Goal: Transaction & Acquisition: Purchase product/service

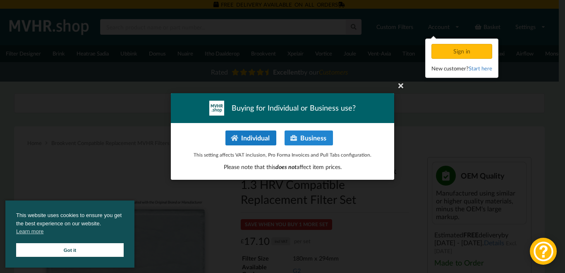
click at [259, 137] on button "Individual" at bounding box center [251, 137] width 51 height 15
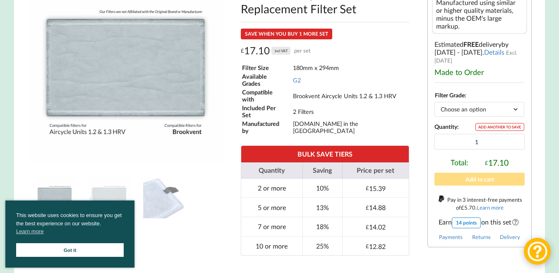
scroll to position [193, 0]
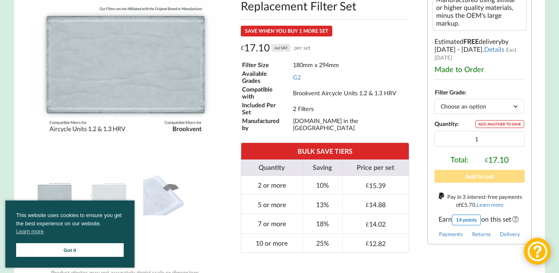
click at [516, 111] on select "Choose an option G2" at bounding box center [480, 106] width 90 height 14
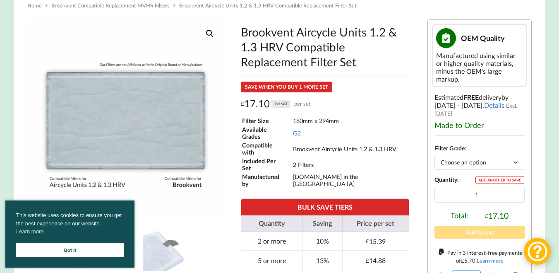
scroll to position [127, 0]
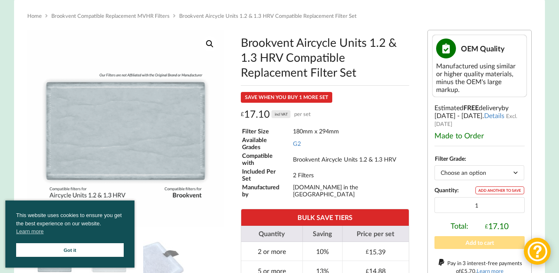
click at [482, 176] on select "Choose an option G2" at bounding box center [480, 172] width 90 height 14
select select "G2"
click at [435, 169] on select "Choose an option G2" at bounding box center [480, 172] width 90 height 14
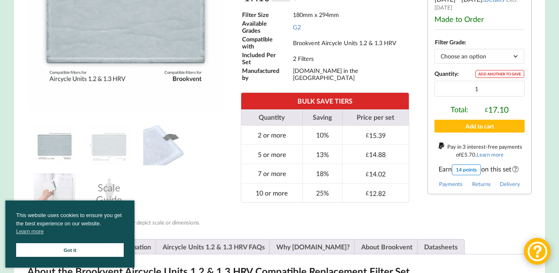
scroll to position [292, 0]
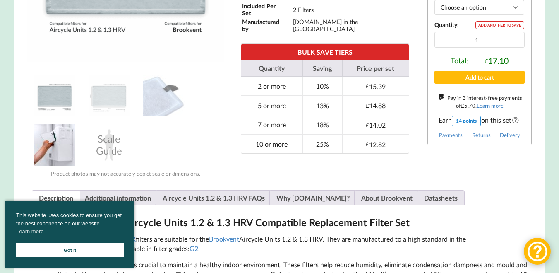
click at [46, 143] on img at bounding box center [54, 144] width 41 height 41
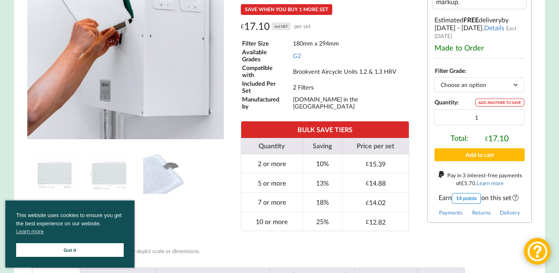
scroll to position [188, 0]
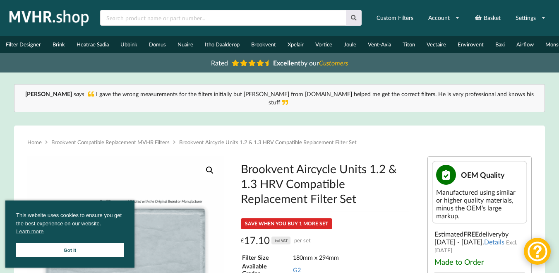
scroll to position [182, 0]
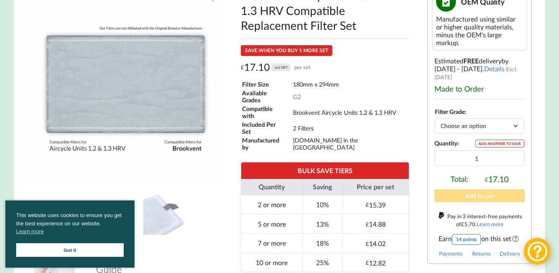
click at [515, 123] on select "Choose an option G2" at bounding box center [480, 125] width 90 height 14
select select "G2"
click at [435, 118] on select "Choose an option G2" at bounding box center [480, 125] width 90 height 14
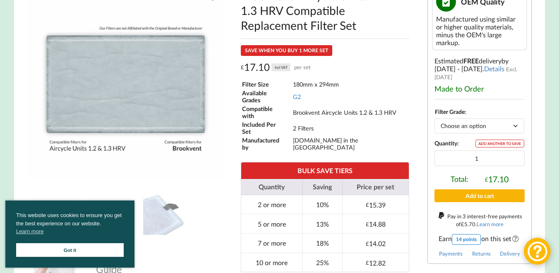
click at [474, 191] on button "Add to cart" at bounding box center [480, 195] width 90 height 13
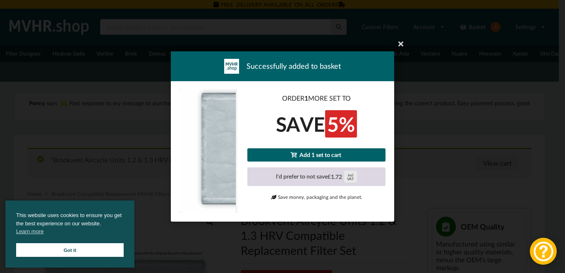
click at [320, 177] on button "I'd prefer to not save £ 1.72 incl VAT" at bounding box center [317, 176] width 138 height 19
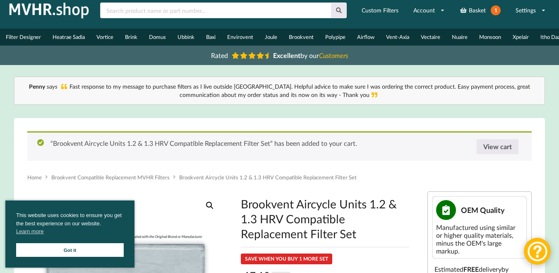
scroll to position [55, 0]
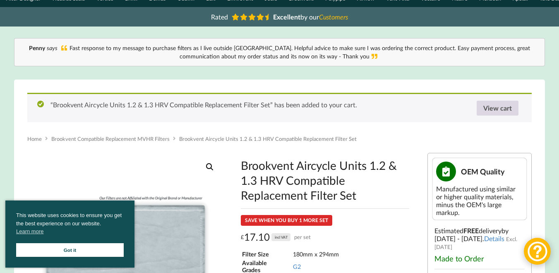
click at [495, 115] on link "View cart" at bounding box center [498, 108] width 42 height 15
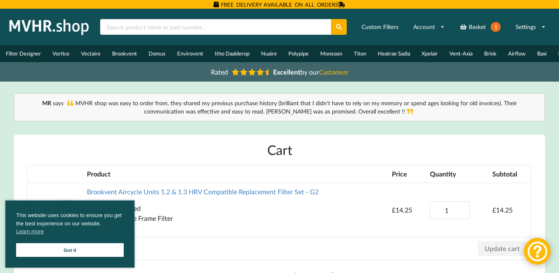
click at [71, 251] on link "Got it" at bounding box center [70, 250] width 108 height 14
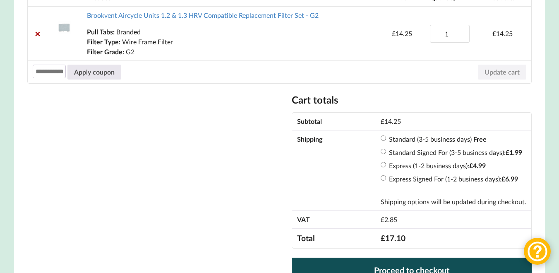
scroll to position [193, 0]
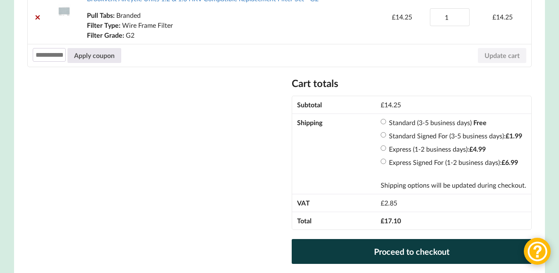
click at [426, 255] on link "Proceed to checkout" at bounding box center [412, 251] width 240 height 25
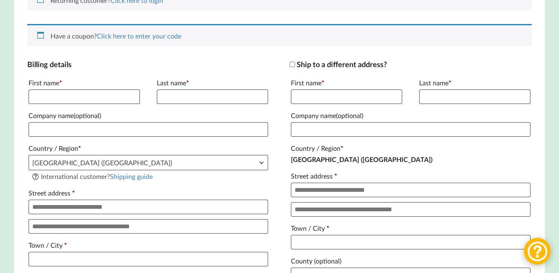
scroll to position [182, 0]
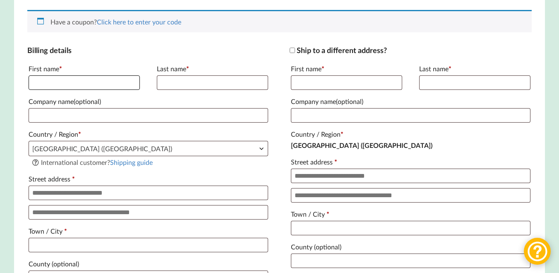
click at [53, 90] on input "First name *" at bounding box center [84, 82] width 111 height 14
type input "*******"
click at [180, 90] on input "Last name *" at bounding box center [212, 82] width 111 height 14
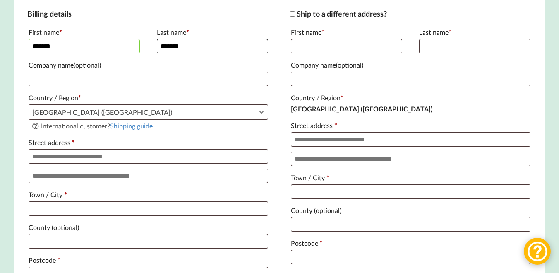
scroll to position [231, 0]
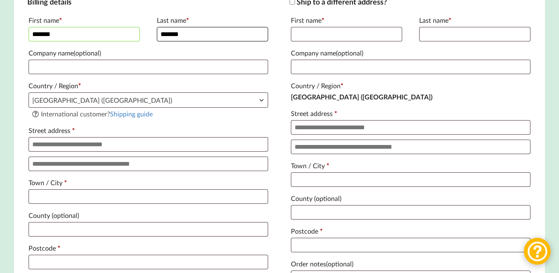
type input "*******"
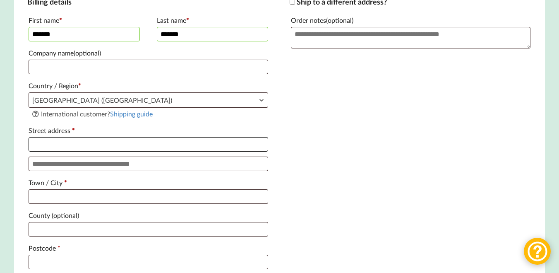
click at [44, 151] on input "Street address *" at bounding box center [149, 144] width 240 height 14
type input "**********"
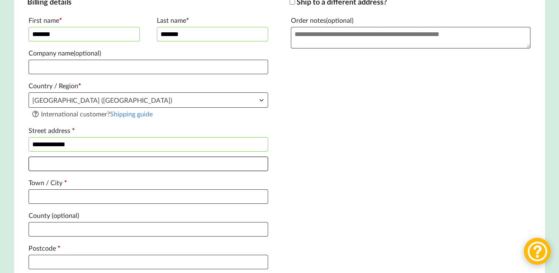
click at [57, 171] on input "Apartment, suite, unit, etc. (optional)" at bounding box center [149, 163] width 240 height 14
type input "**********"
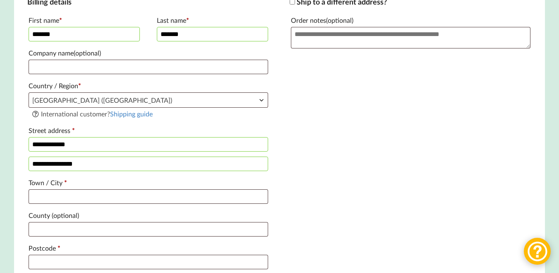
click at [171, 41] on input "*******" at bounding box center [212, 34] width 111 height 14
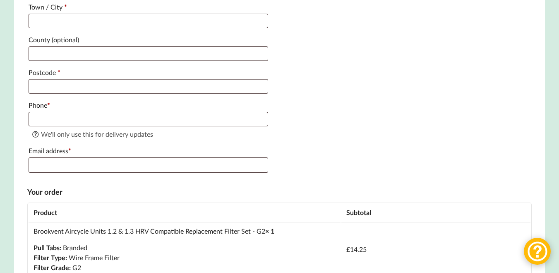
scroll to position [410, 0]
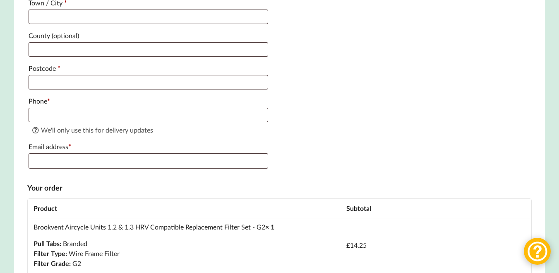
type input "******"
click at [52, 24] on input "Town / City *" at bounding box center [149, 17] width 240 height 14
type input "******"
click at [58, 89] on input "Postcode *" at bounding box center [149, 82] width 240 height 14
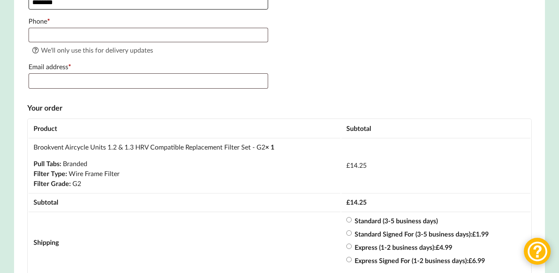
scroll to position [493, 0]
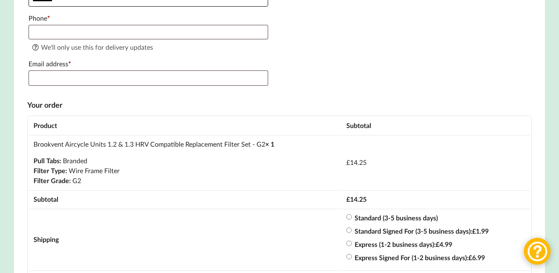
type input "********"
click at [44, 39] on input "Phone *" at bounding box center [149, 32] width 240 height 14
type input "**********"
click at [47, 86] on input "Email address *" at bounding box center [149, 77] width 240 height 15
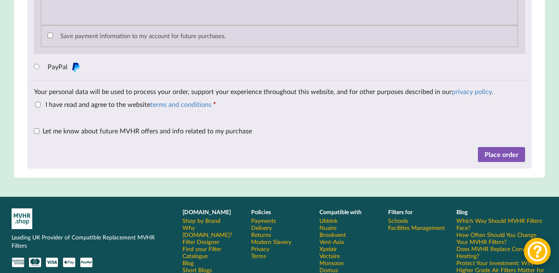
scroll to position [863, 0]
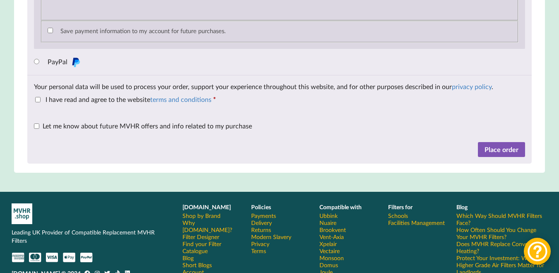
type input "[EMAIL_ADDRESS][DOMAIN_NAME]"
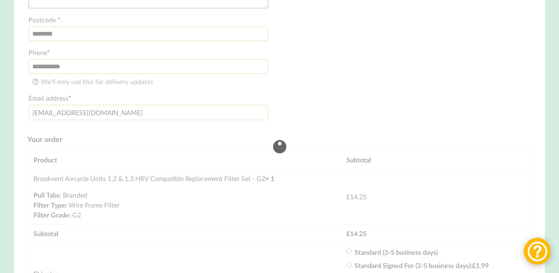
scroll to position [441, 0]
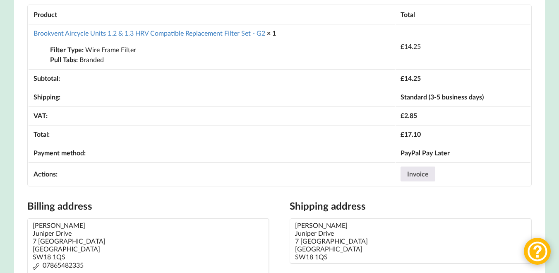
scroll to position [243, 0]
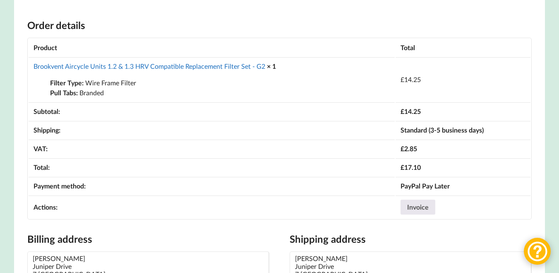
click at [158, 70] on link "Brookvent Aircycle Units 1.2 & 1.3 HRV Compatible Replacement Filter Set - G2" at bounding box center [150, 66] width 232 height 8
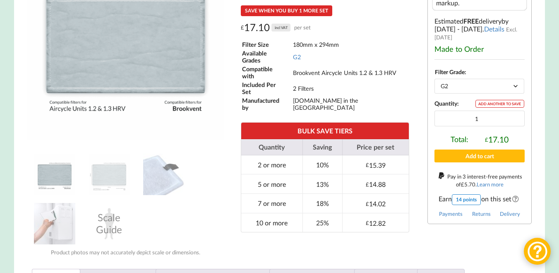
scroll to position [221, 0]
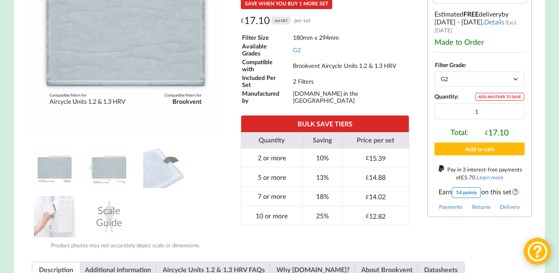
click at [103, 175] on img at bounding box center [109, 167] width 41 height 41
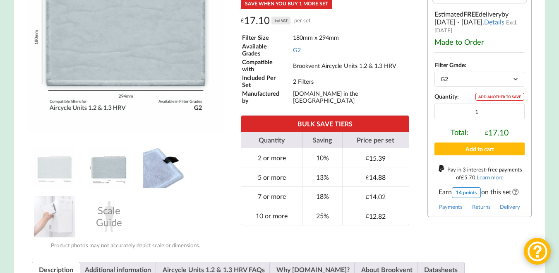
click at [162, 175] on img at bounding box center [163, 167] width 41 height 41
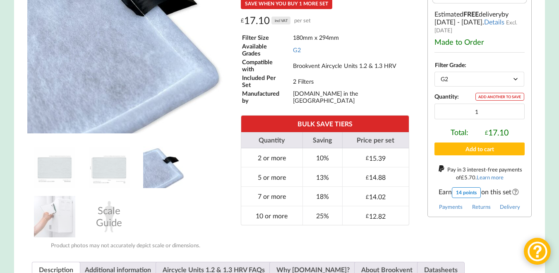
scroll to position [0, 0]
